Goal: Information Seeking & Learning: Learn about a topic

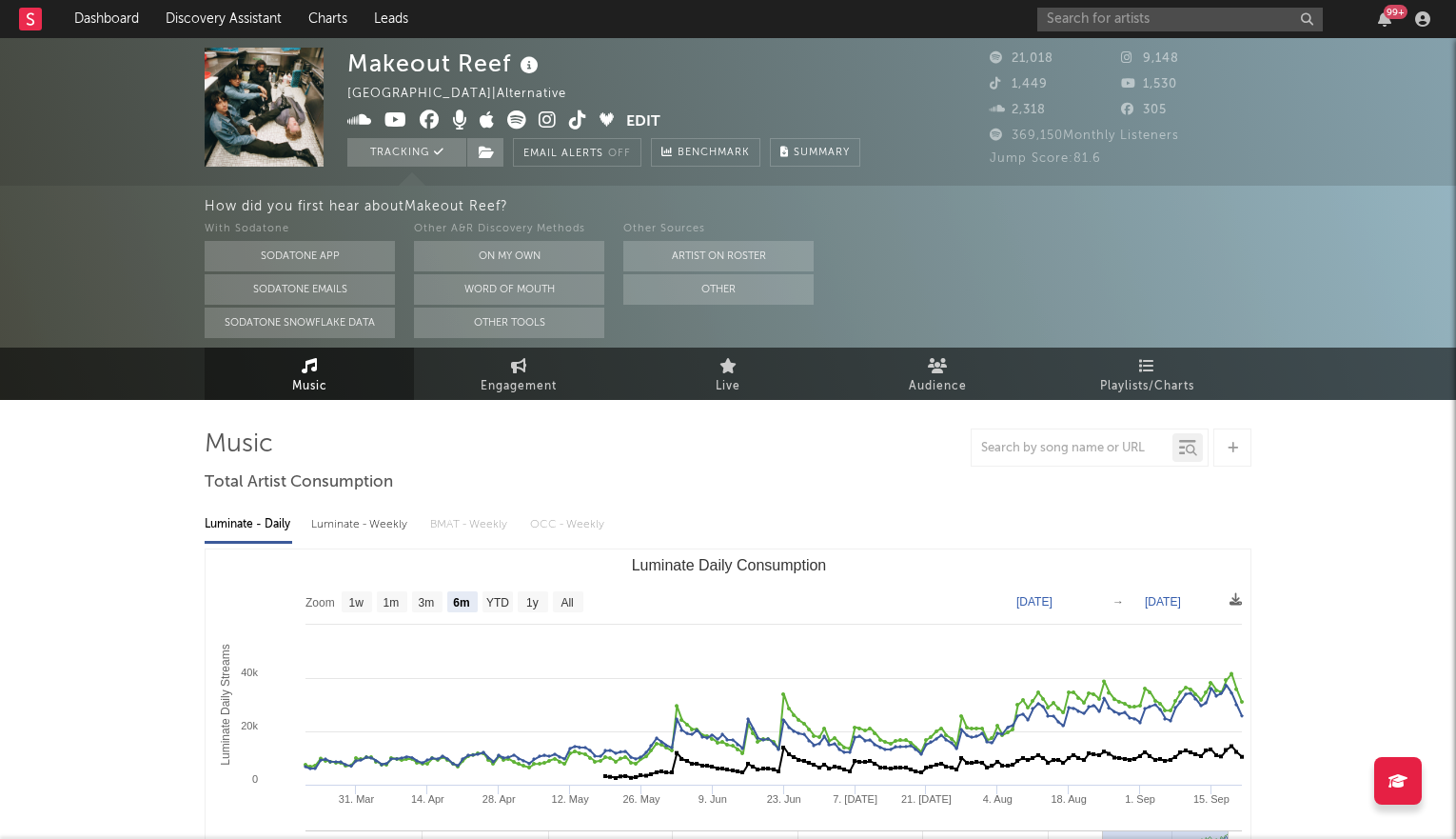
select select "6m"
click at [1091, 22] on input "text" at bounding box center [1180, 20] width 285 height 24
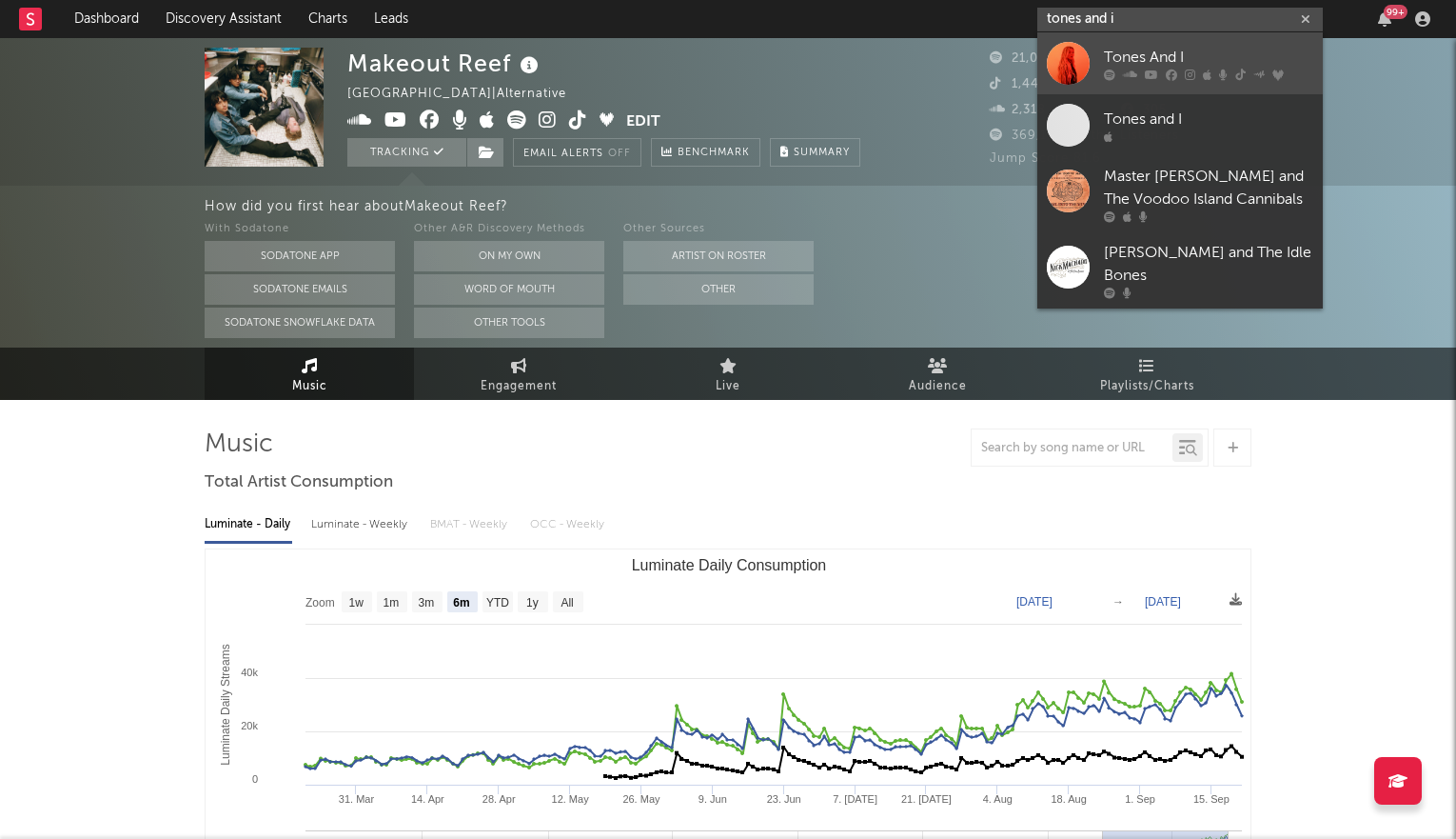
type input "tones and i"
click at [1095, 44] on link "Tones And I" at bounding box center [1180, 63] width 285 height 62
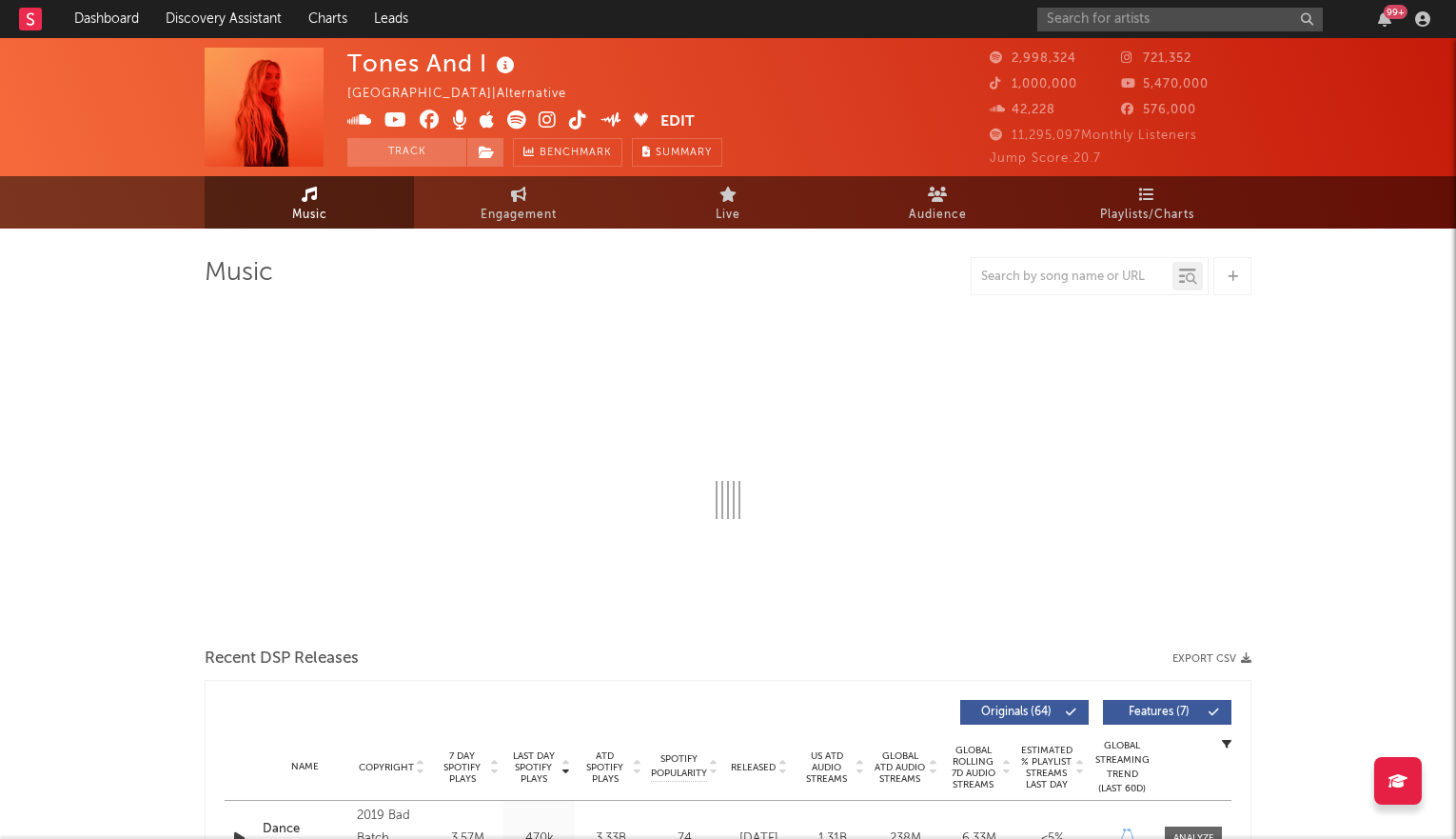
select select "6m"
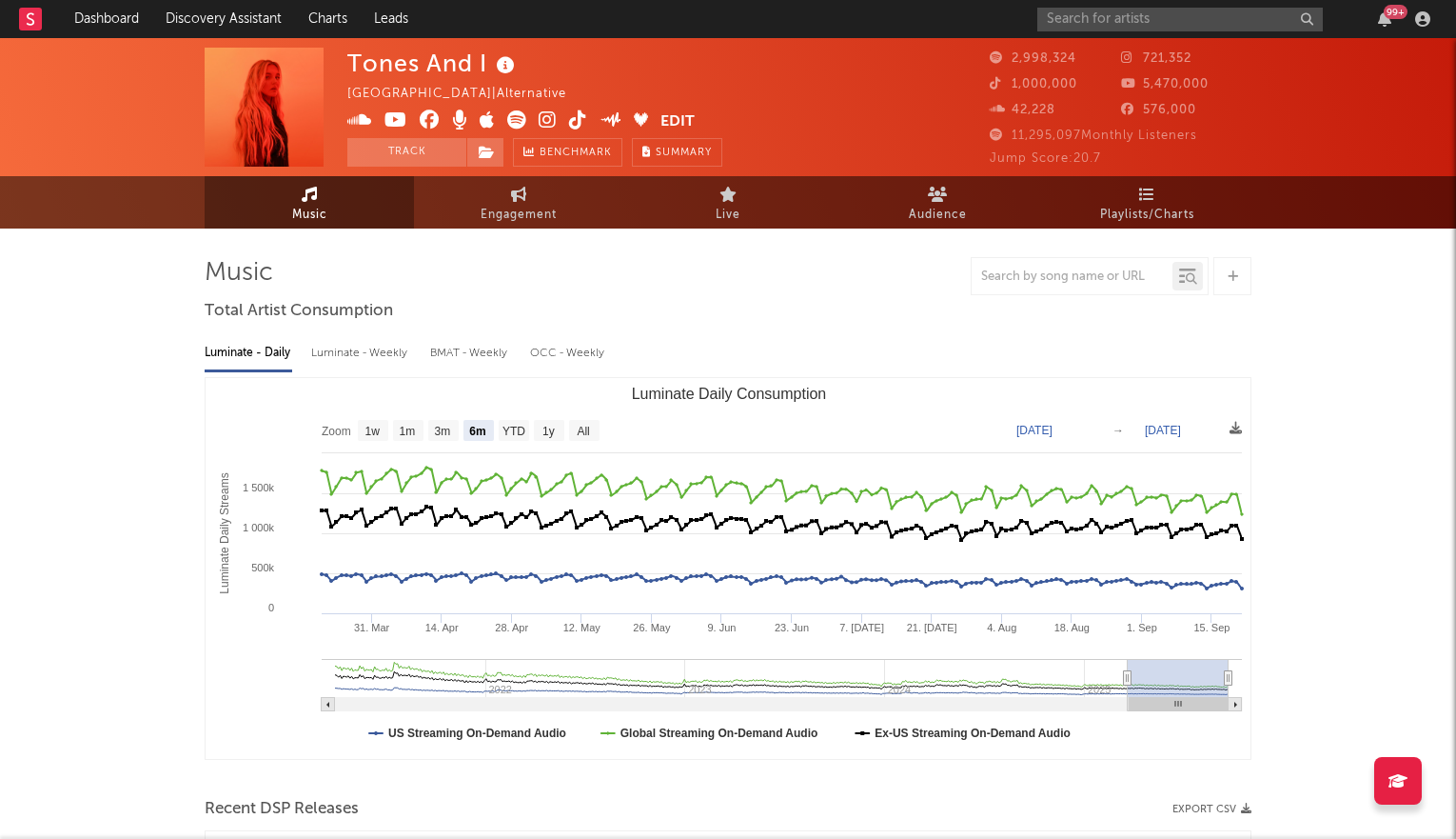
click at [543, 119] on icon at bounding box center [548, 119] width 18 height 19
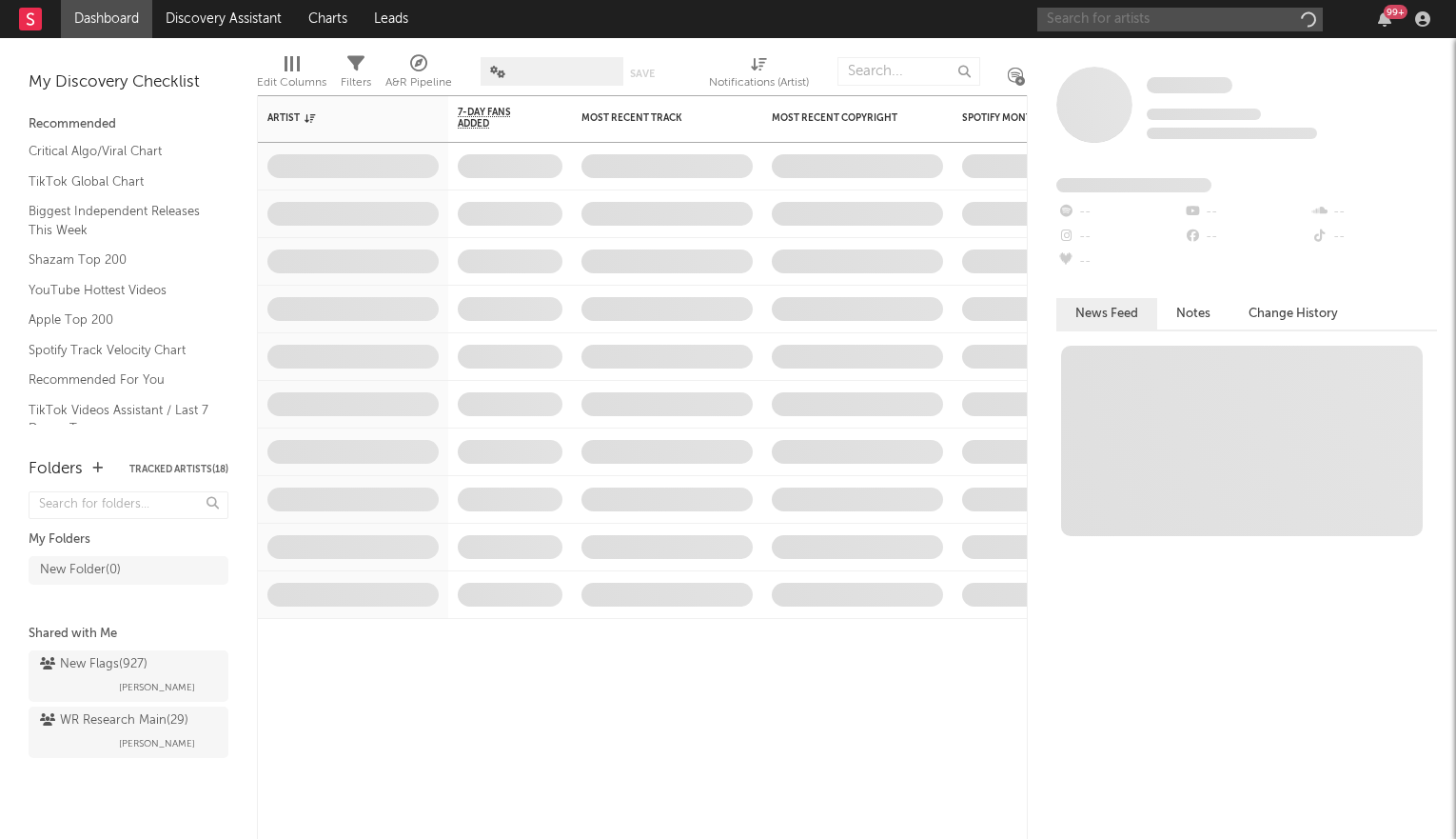
click at [1183, 25] on input "text" at bounding box center [1180, 20] width 285 height 24
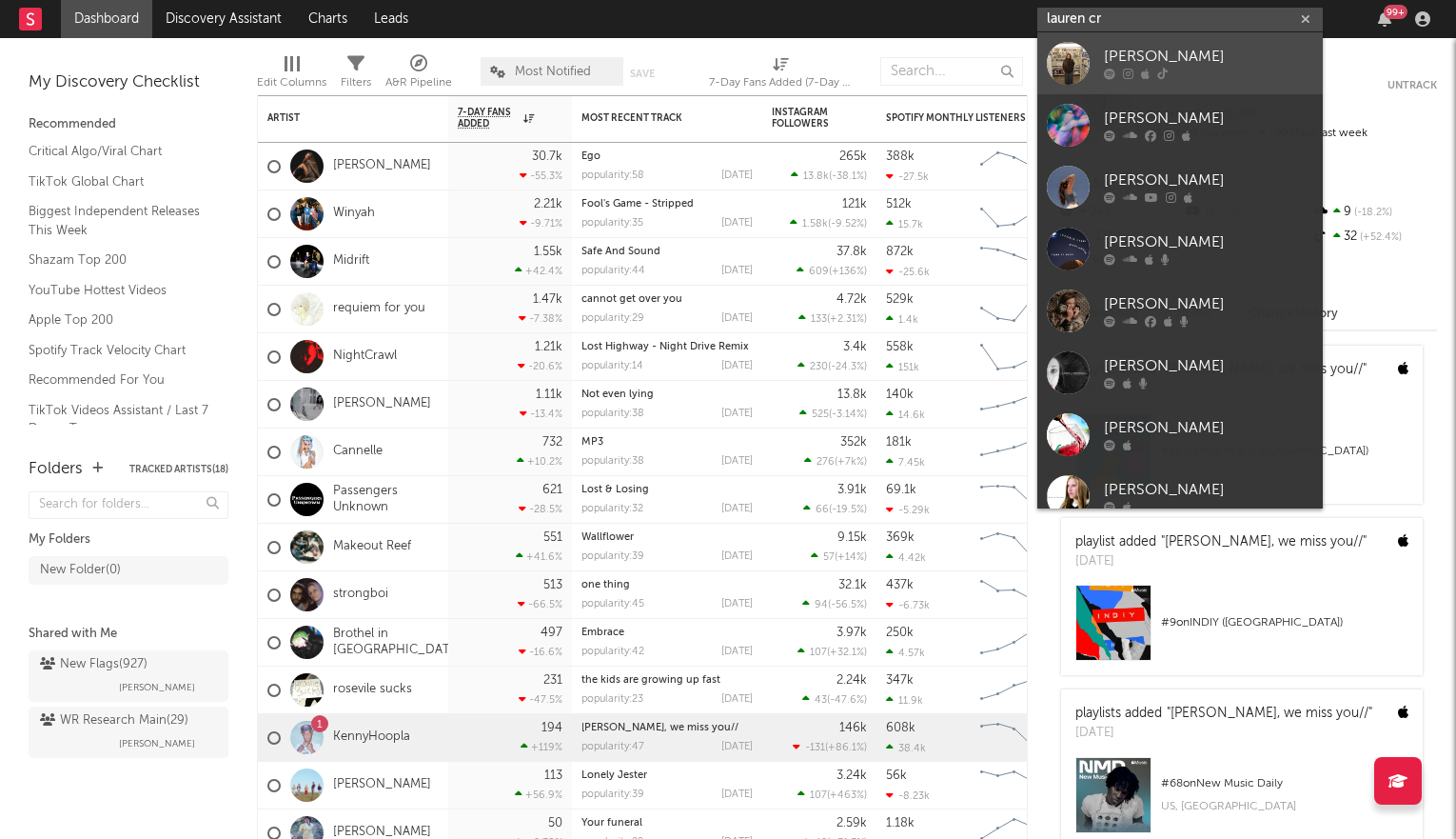
type input "lauren cr"
click at [1175, 71] on div at bounding box center [1208, 75] width 209 height 12
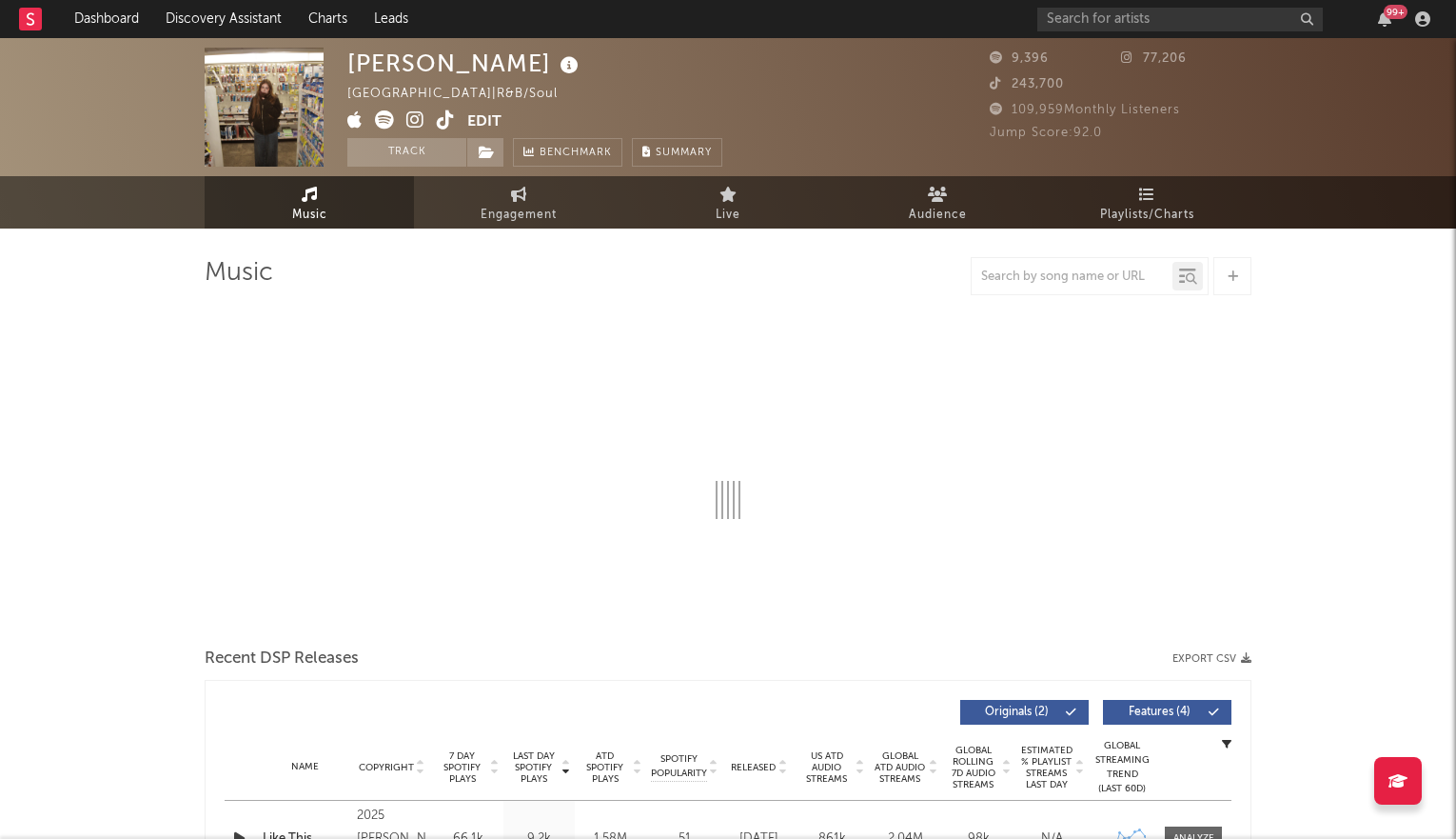
select select "1w"
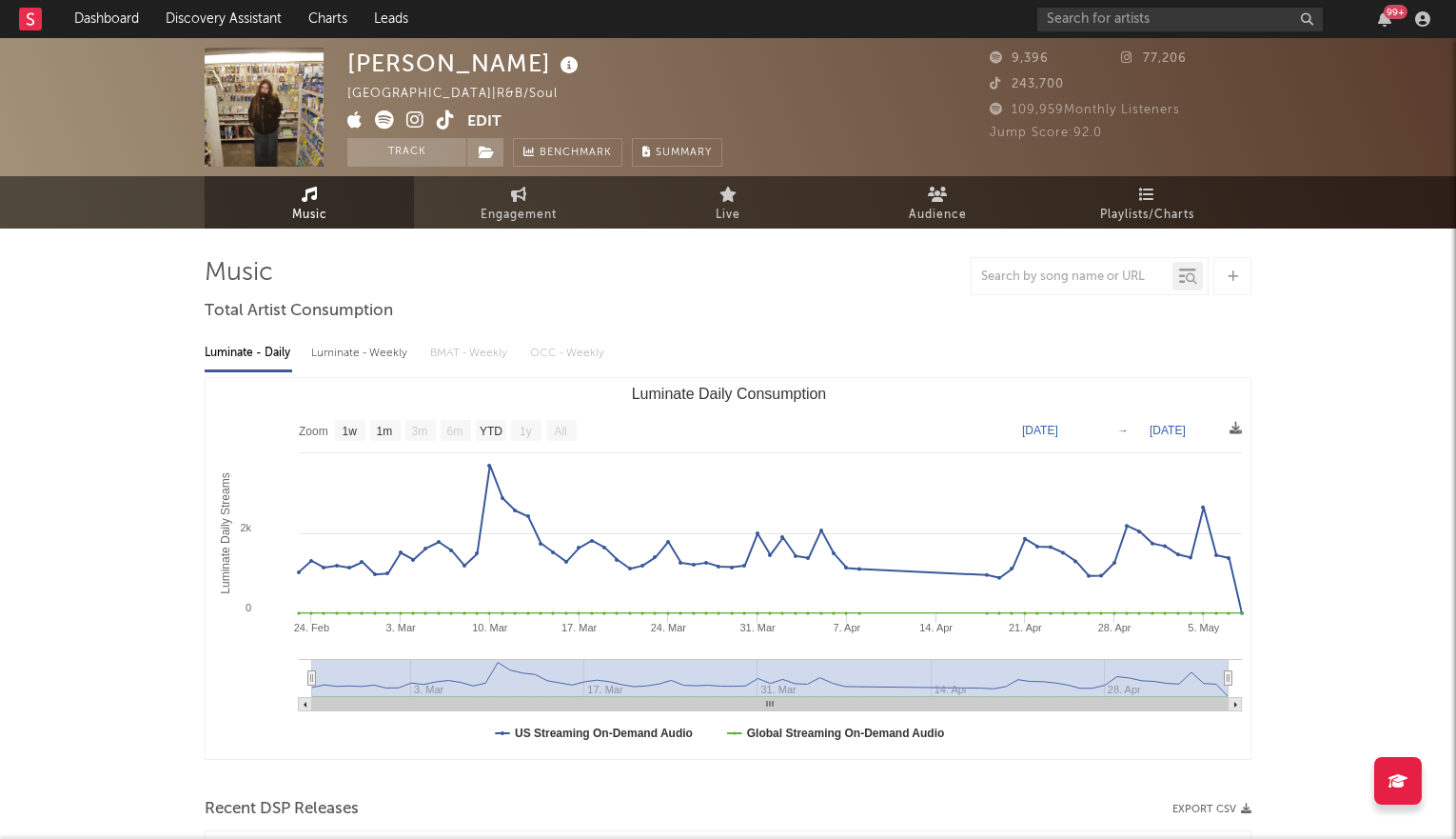
click at [418, 115] on icon at bounding box center [415, 119] width 18 height 19
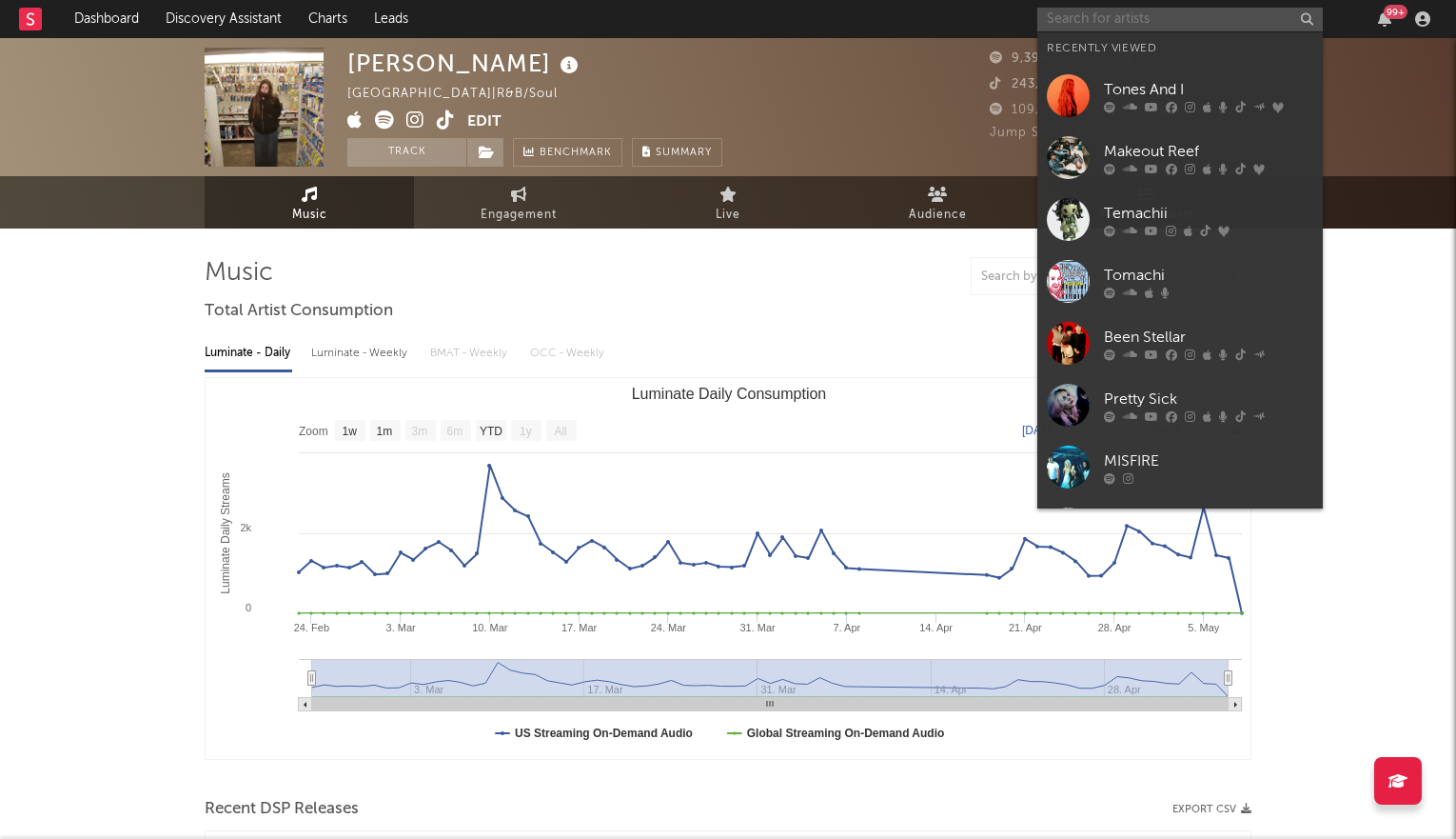
click at [1068, 27] on input "text" at bounding box center [1180, 20] width 285 height 24
type input ";"
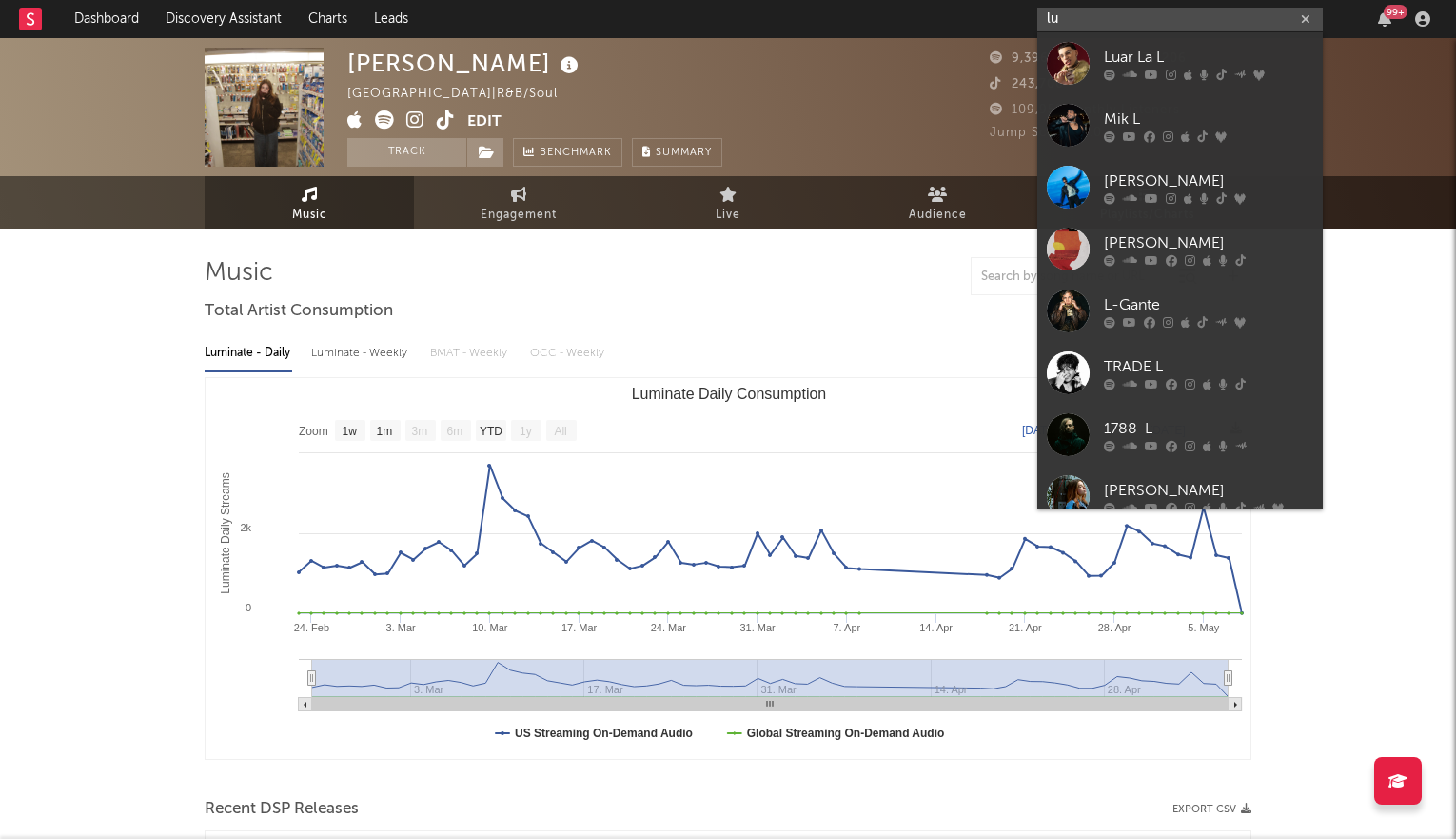
type input "l"
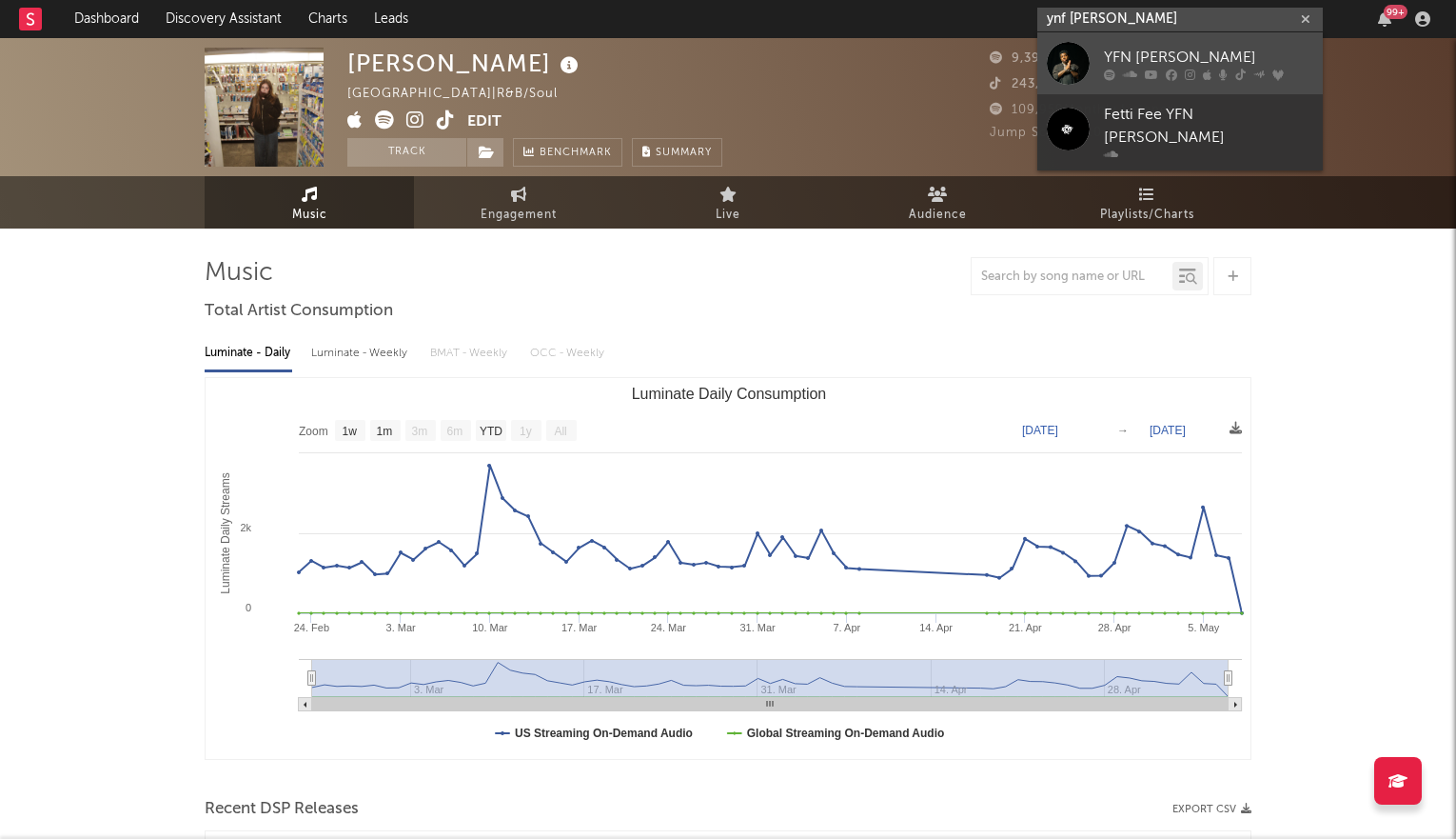
type input "ynf [PERSON_NAME]"
click at [1087, 68] on div at bounding box center [1069, 64] width 43 height 43
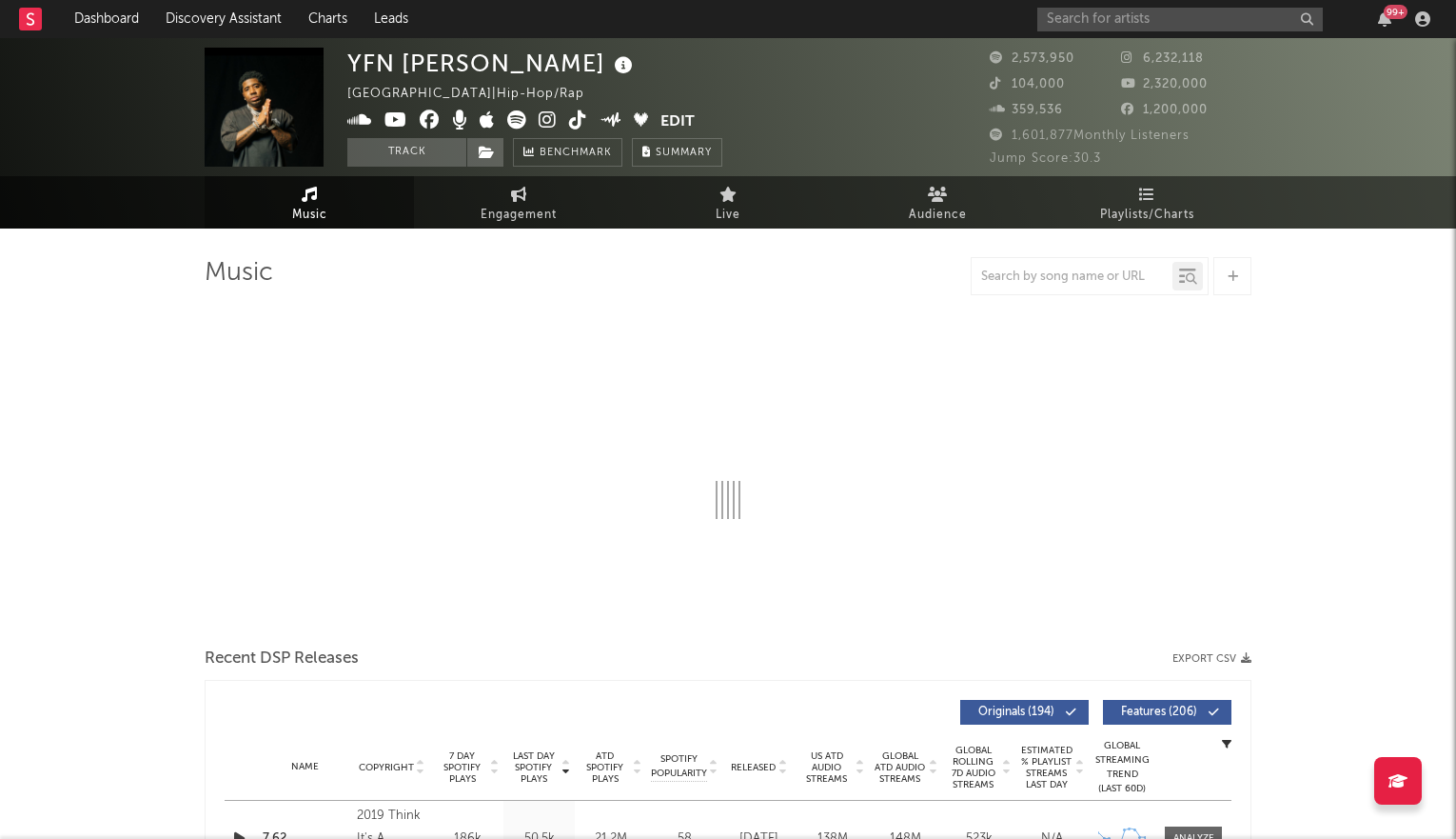
select select "6m"
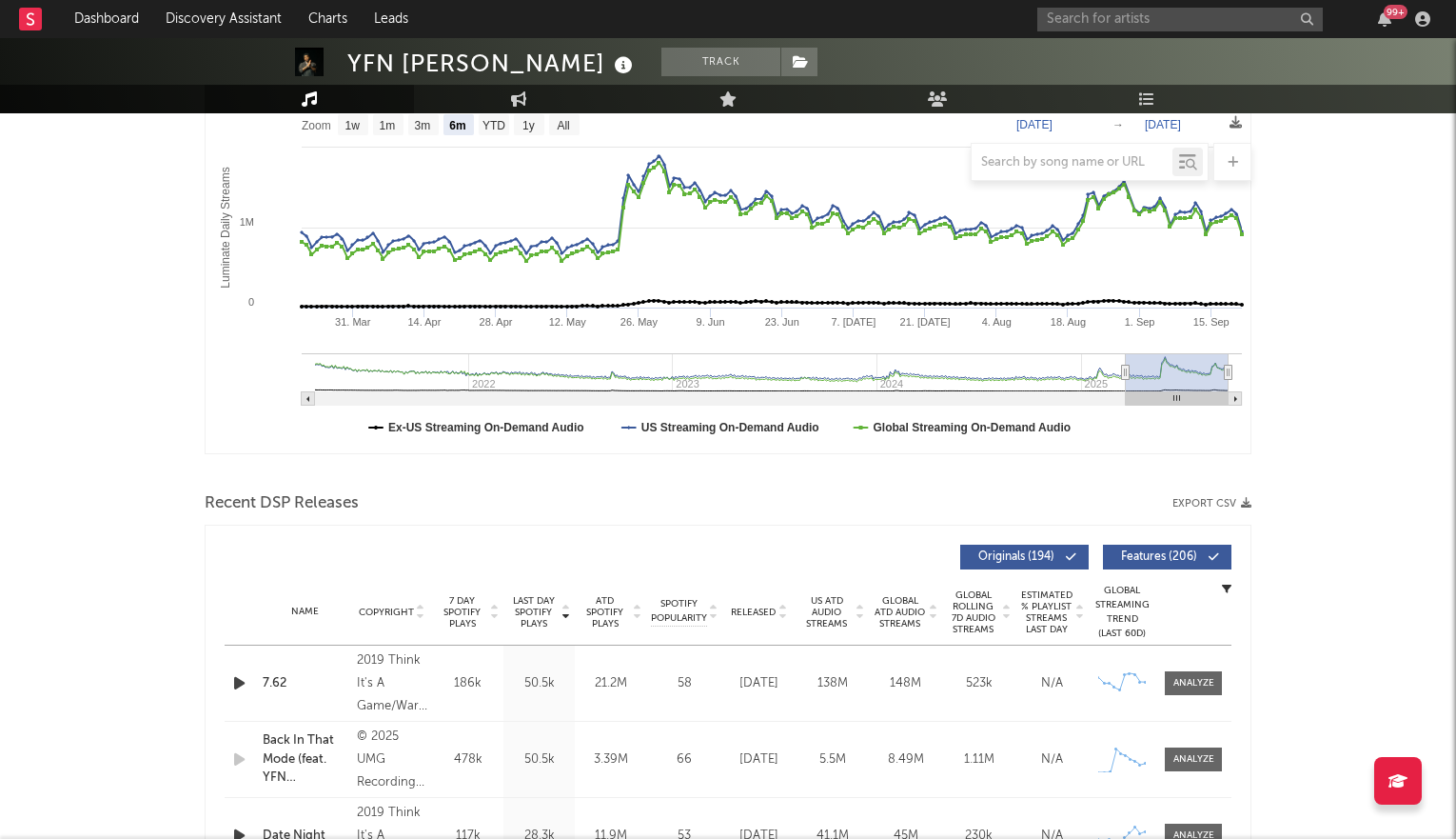
scroll to position [308, 0]
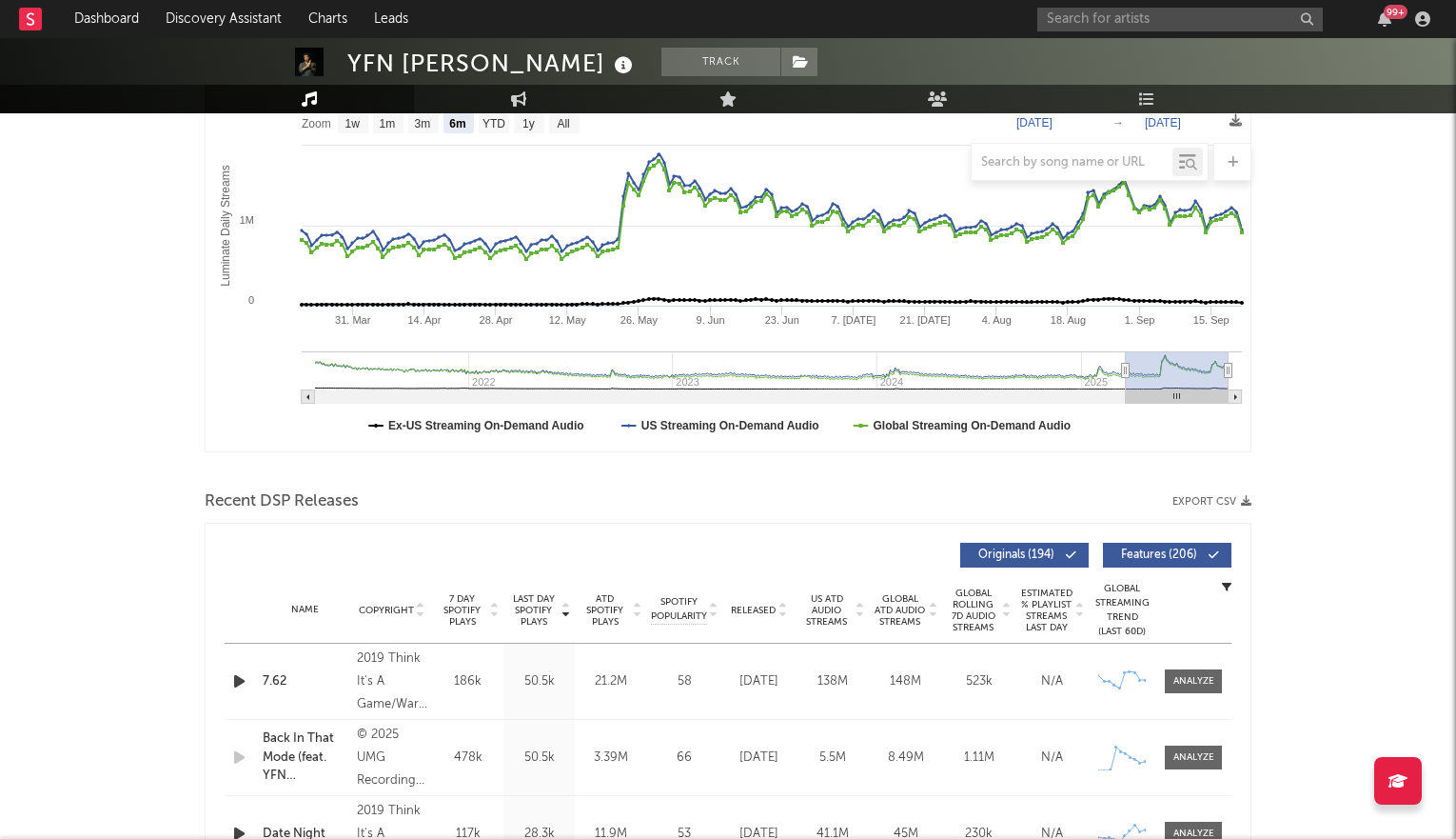
click at [780, 610] on icon at bounding box center [783, 614] width 10 height 8
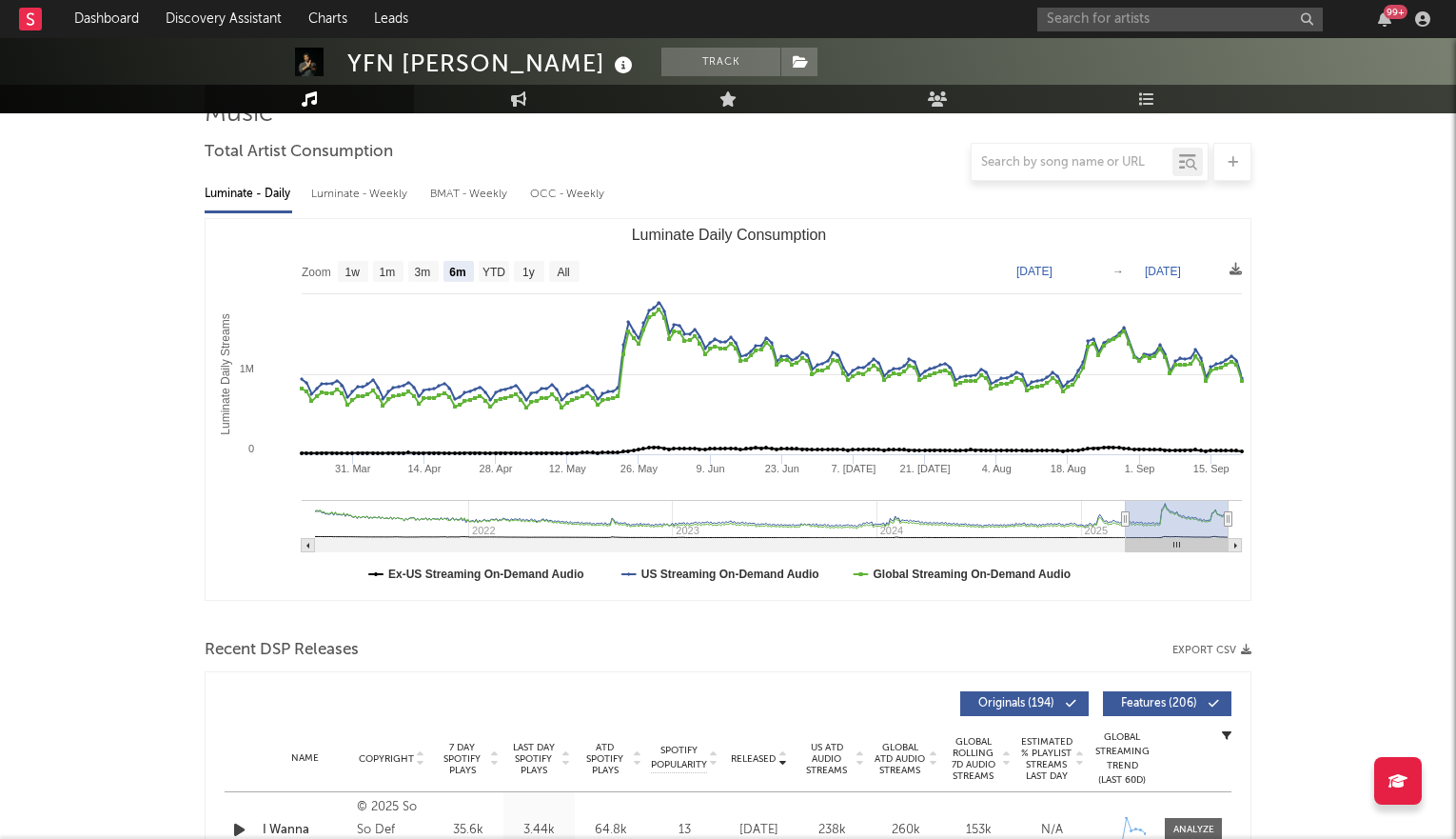
scroll to position [0, 0]
